Goal: Communication & Community: Answer question/provide support

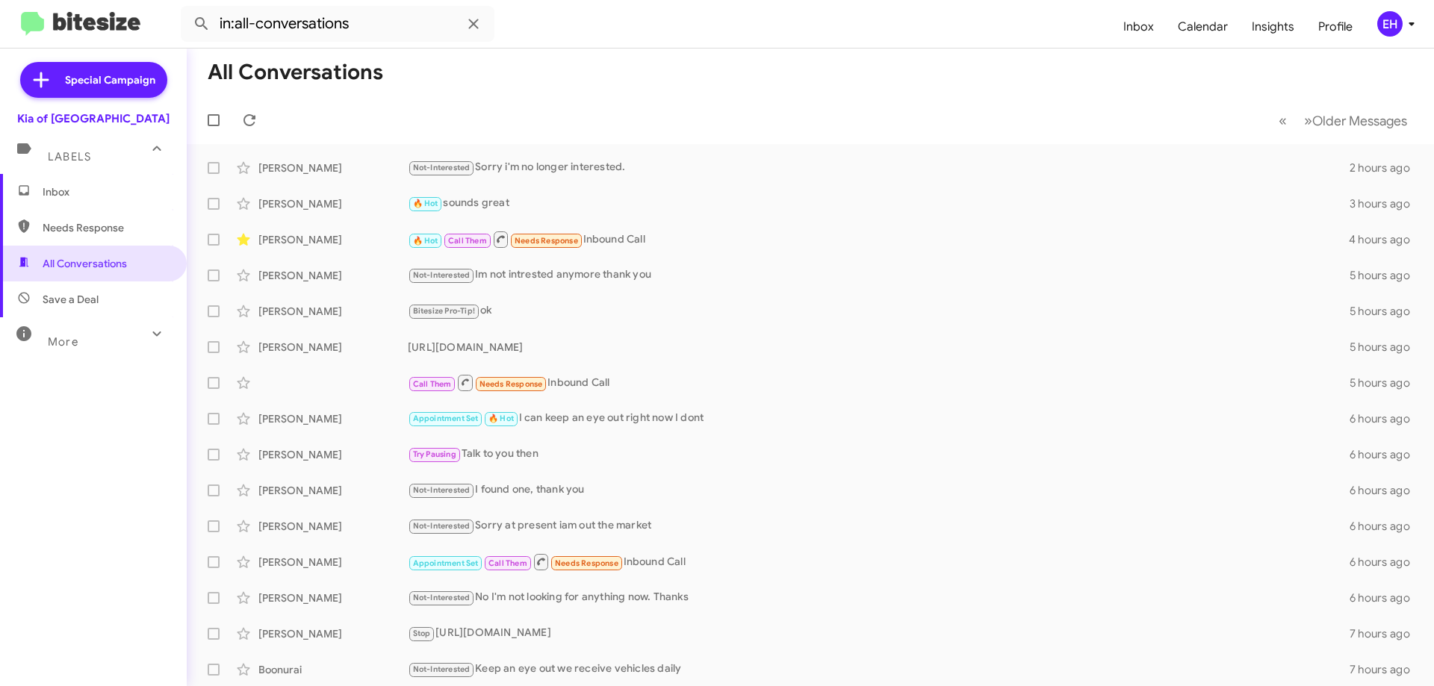
click at [66, 195] on span "Inbox" at bounding box center [106, 191] width 127 height 15
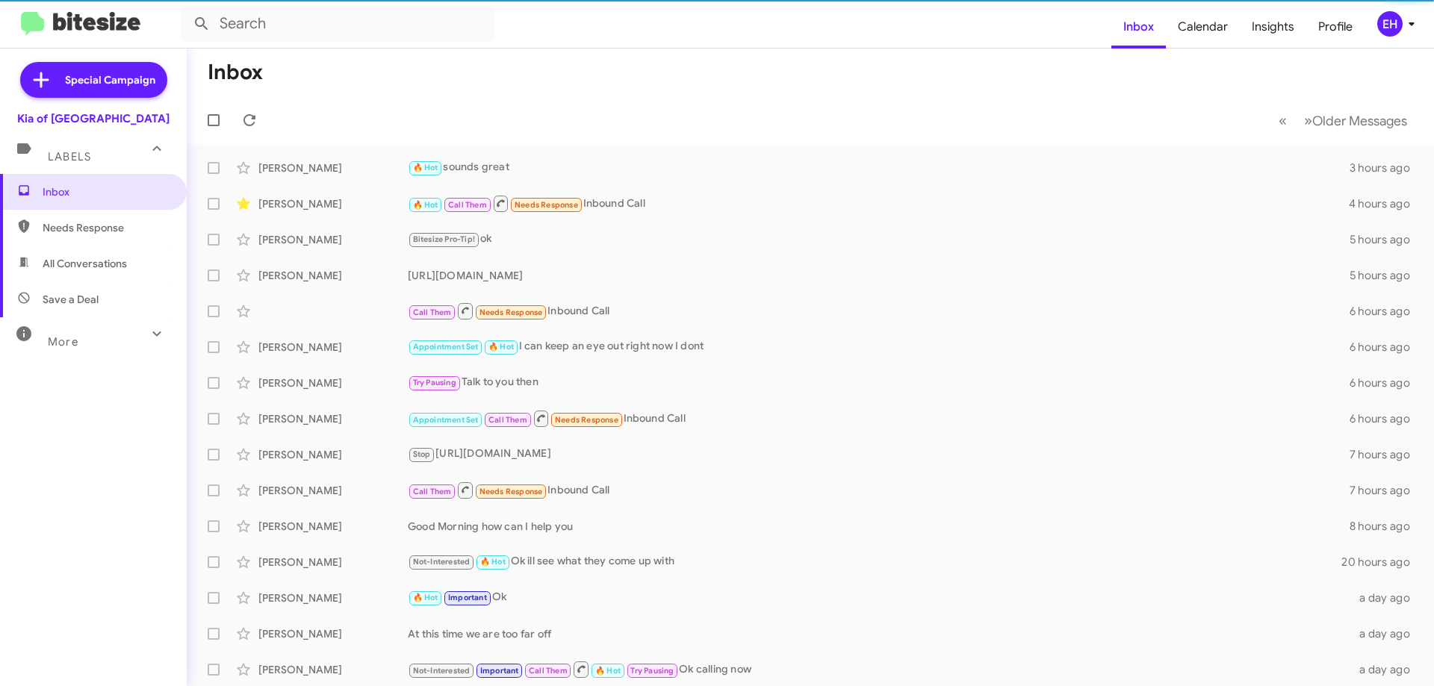
click at [66, 222] on span "Needs Response" at bounding box center [106, 227] width 127 height 15
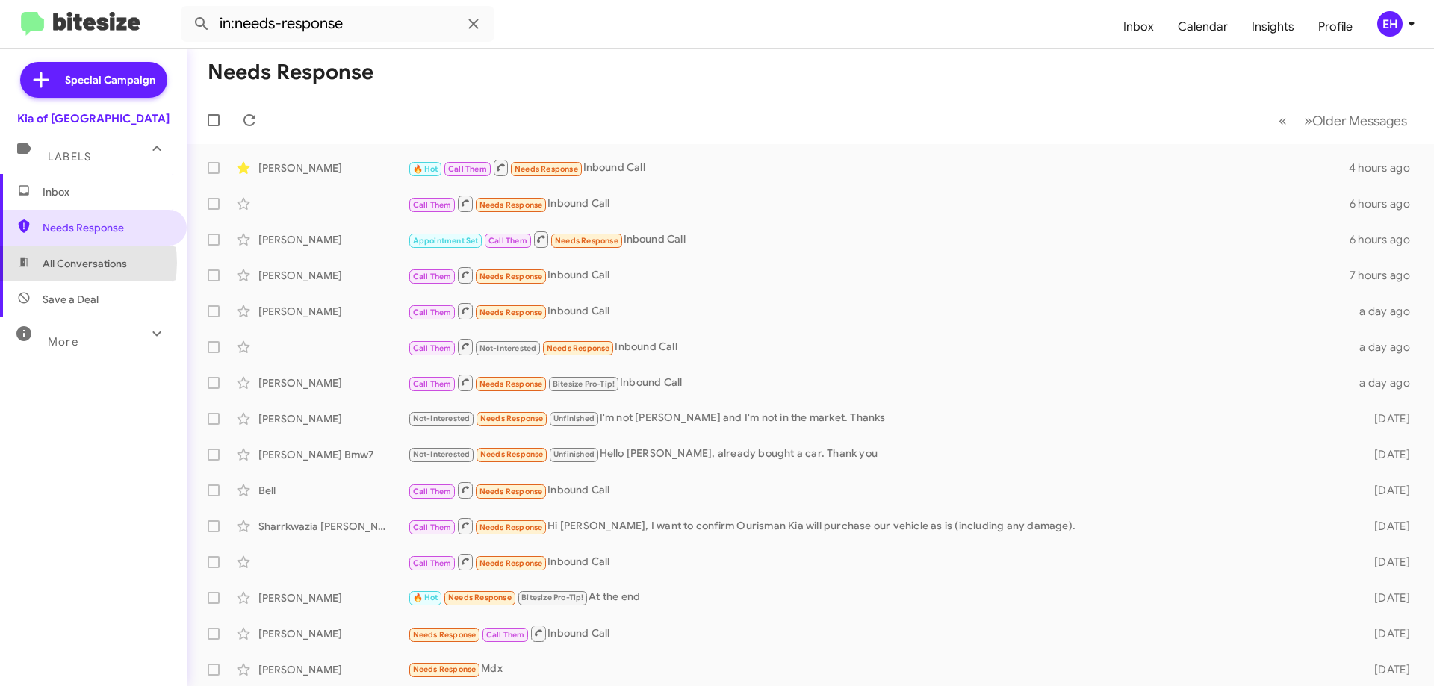
click at [67, 263] on span "All Conversations" at bounding box center [85, 263] width 84 height 15
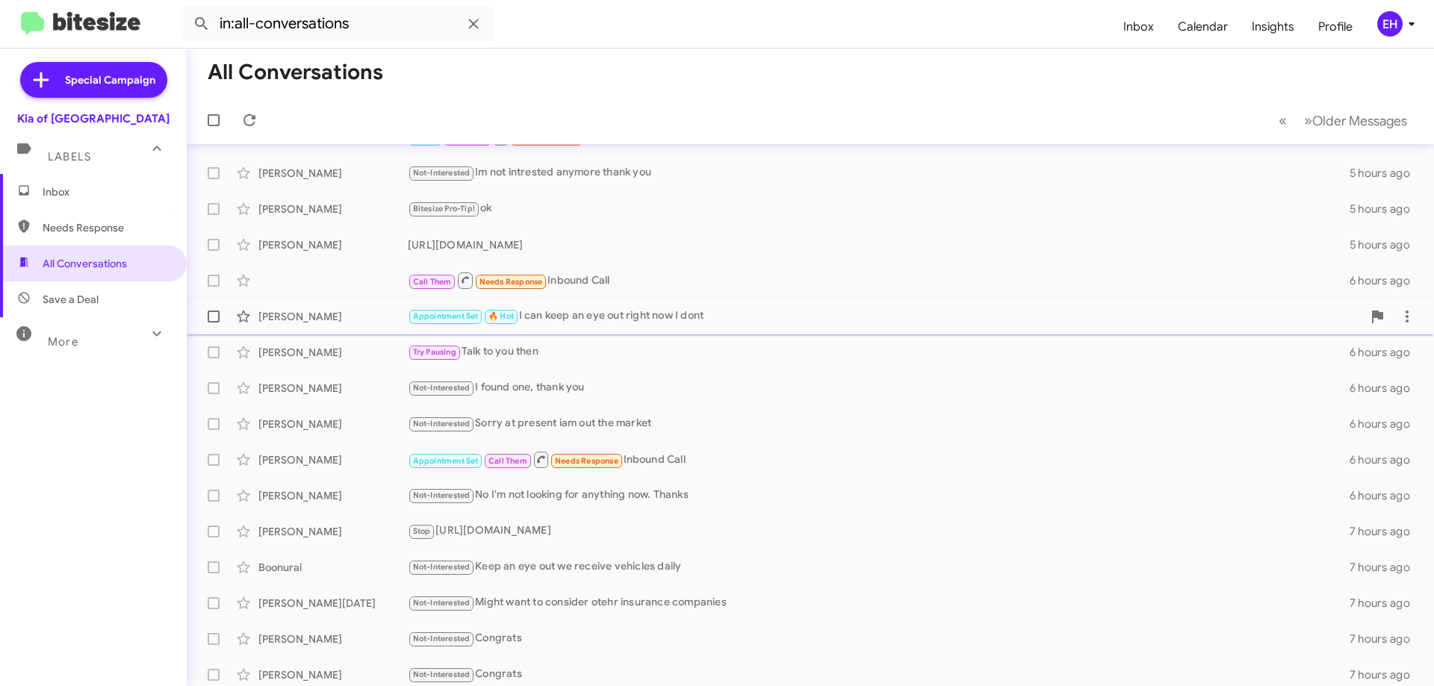
scroll to position [181, 0]
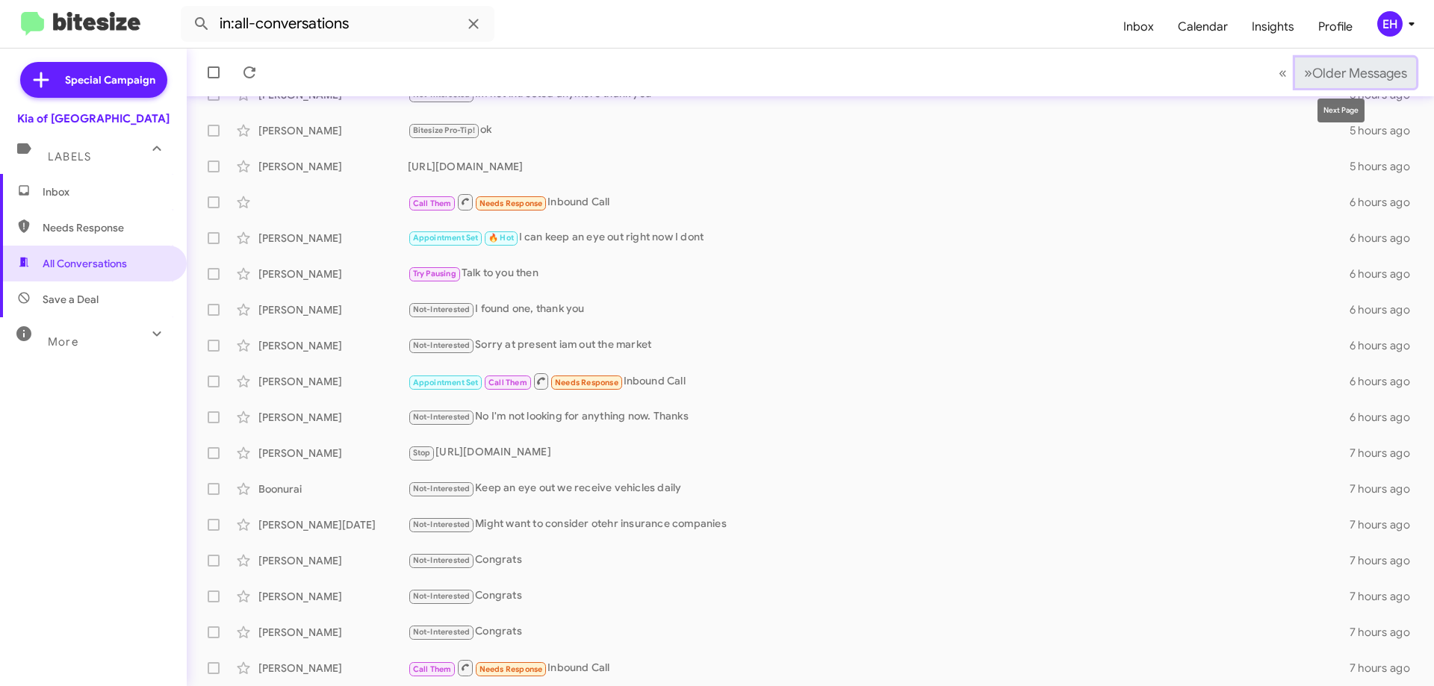
click at [1355, 65] on span "Older Messages" at bounding box center [1359, 73] width 95 height 16
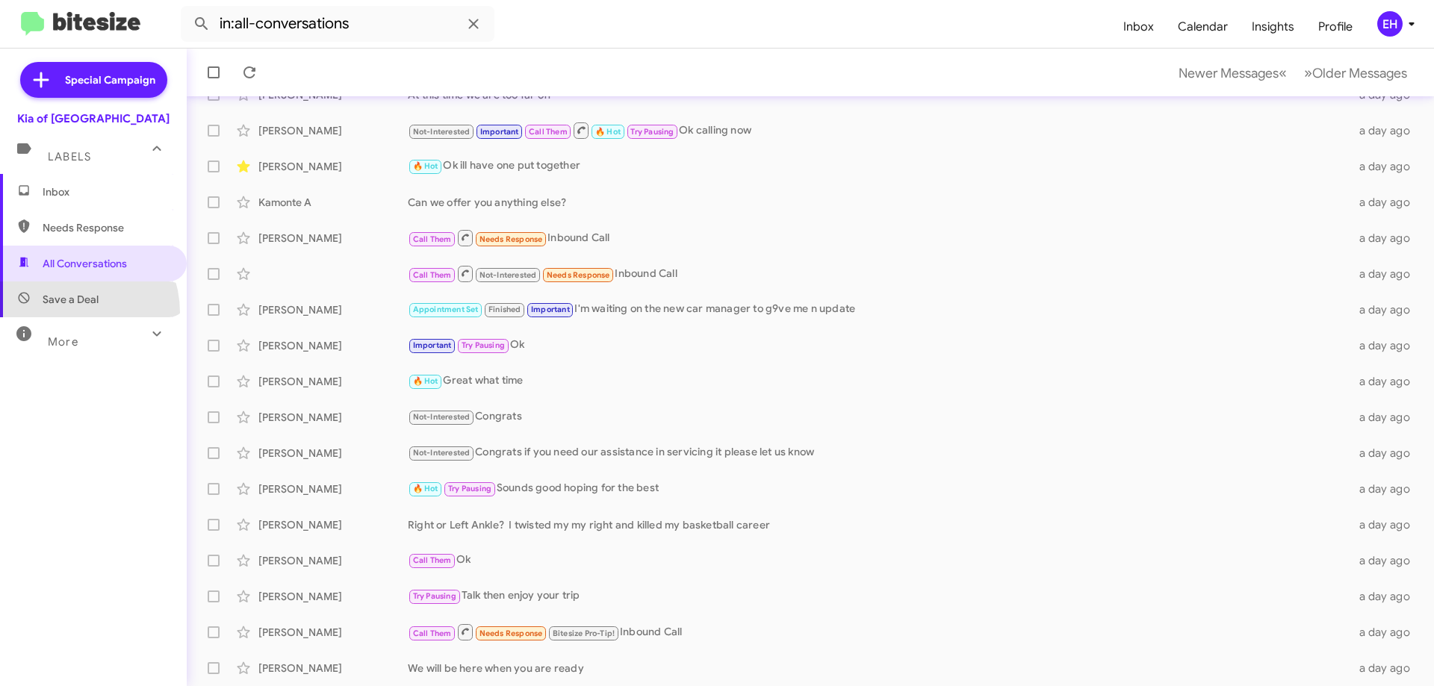
click at [65, 313] on span "Save a Deal" at bounding box center [93, 300] width 187 height 36
type input "in:not-interested"
